Goal: Information Seeking & Learning: Learn about a topic

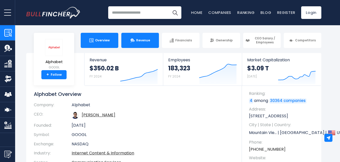
click at [140, 34] on link "Revenue" at bounding box center [140, 40] width 38 height 15
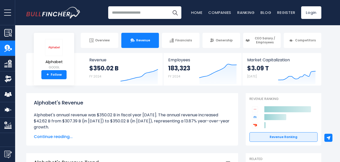
click at [66, 137] on span "Continue reading..." at bounding box center [132, 137] width 197 height 6
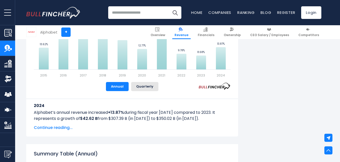
scroll to position [501, 0]
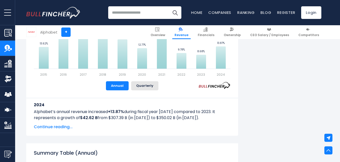
click at [60, 131] on div "Alphabet's Revenue (Year-over-Year Change) Created with Highcharts 12.1.2 Value…" at bounding box center [132, 47] width 212 height 178
click at [59, 127] on span "Continue reading..." at bounding box center [132, 127] width 197 height 6
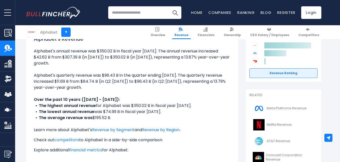
click at [127, 10] on input "search" at bounding box center [144, 12] width 73 height 13
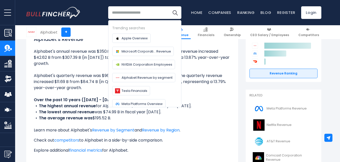
scroll to position [63, 0]
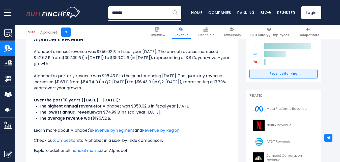
type input "*******"
click at [176, 12] on img "Search" at bounding box center [175, 12] width 7 height 7
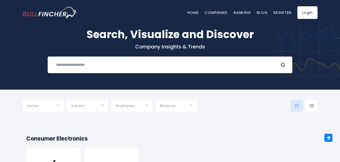
scroll to position [7, 0]
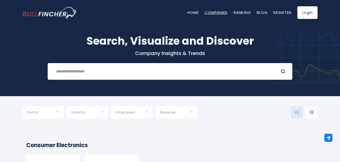
click at [213, 10] on link "Companies" at bounding box center [215, 12] width 23 height 5
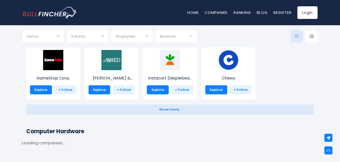
scroll to position [272, 0]
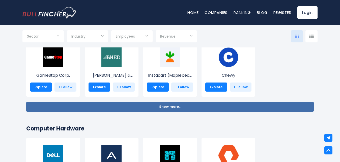
click at [169, 109] on button "Show more... Show less..." at bounding box center [169, 107] width 287 height 10
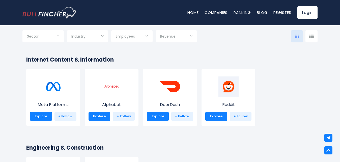
scroll to position [812, 0]
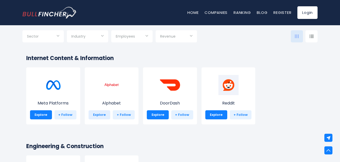
click at [97, 118] on link "Explore" at bounding box center [99, 114] width 22 height 9
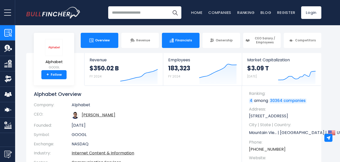
click at [180, 43] on link "Financials" at bounding box center [181, 40] width 38 height 15
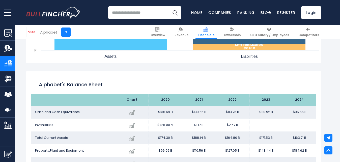
scroll to position [529, 0]
